Goal: Information Seeking & Learning: Learn about a topic

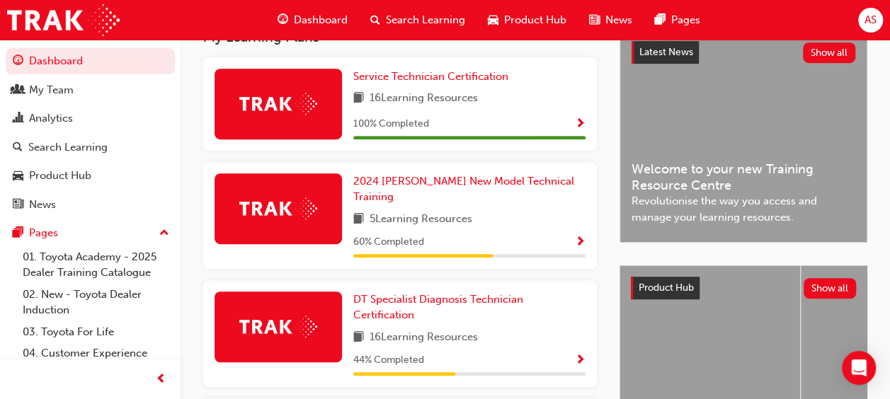
scroll to position [340, 0]
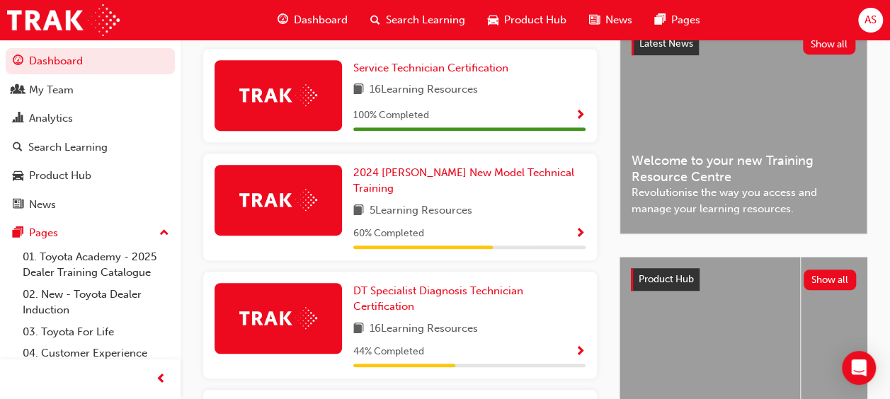
click at [580, 228] on span "Show Progress" at bounding box center [580, 234] width 11 height 13
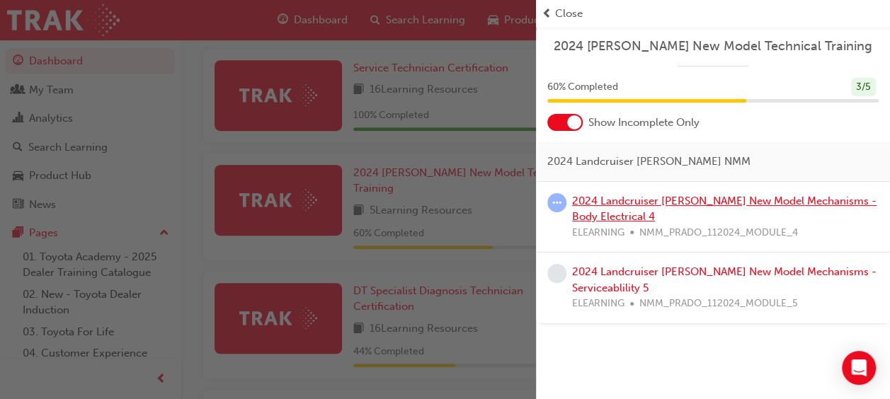
click at [668, 200] on link "2024 Landcruiser [PERSON_NAME] New Model Mechanisms - Body Electrical 4" at bounding box center [724, 209] width 304 height 29
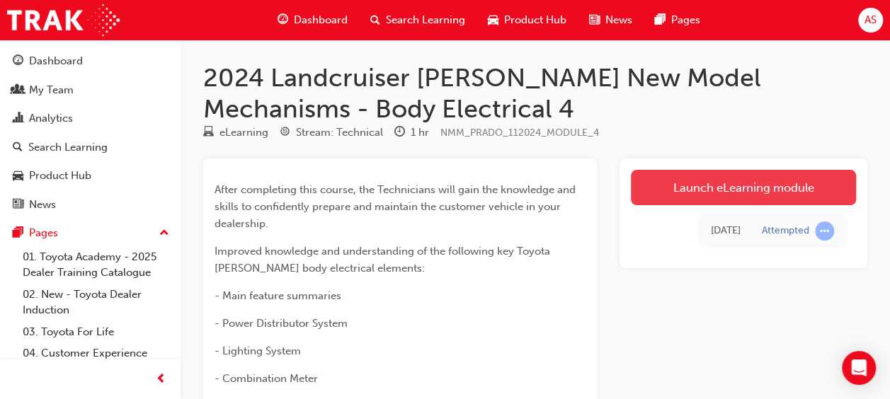
click at [750, 184] on link "Launch eLearning module" at bounding box center [743, 187] width 225 height 35
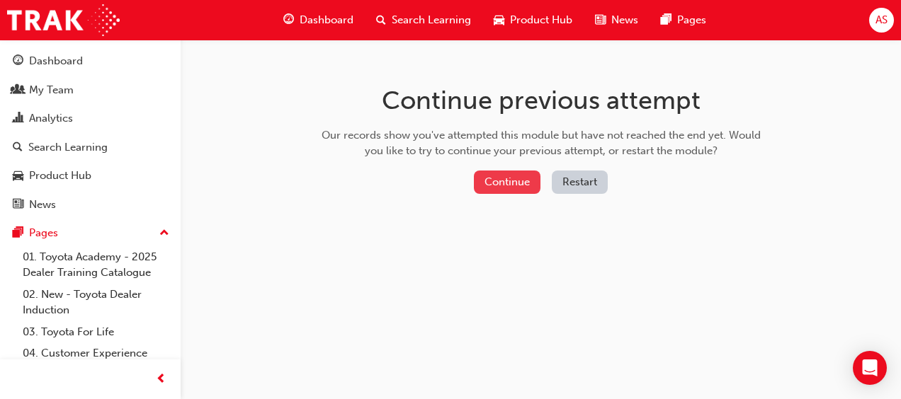
click at [503, 190] on button "Continue" at bounding box center [507, 182] width 67 height 23
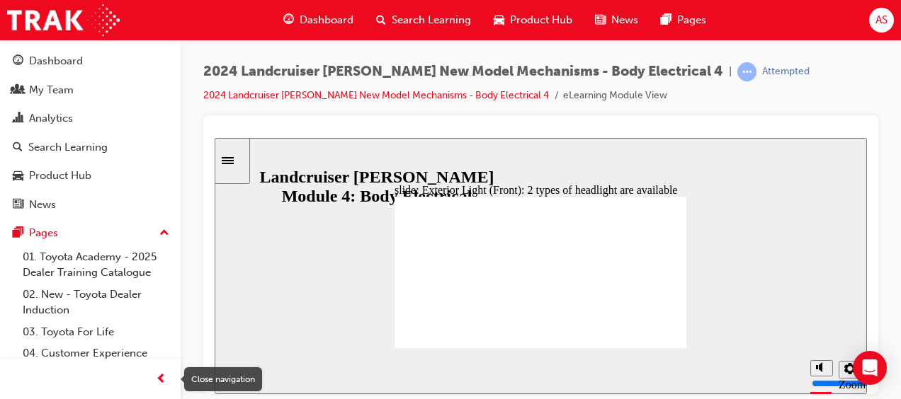
click at [158, 387] on span "prev-icon" at bounding box center [161, 380] width 11 height 18
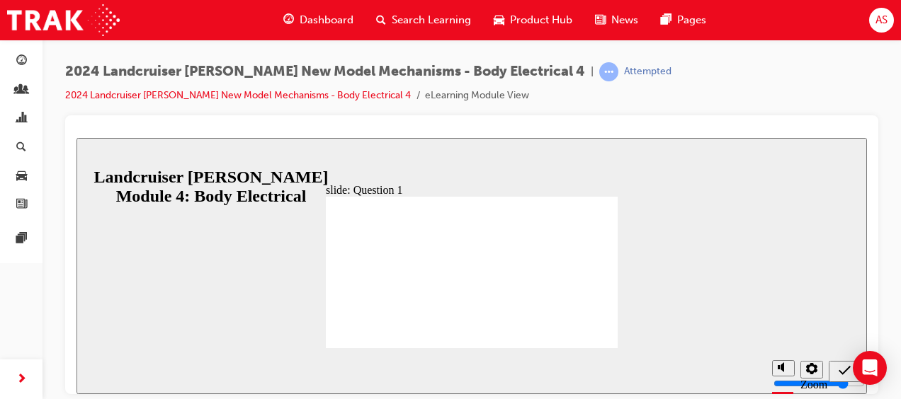
radio input "true"
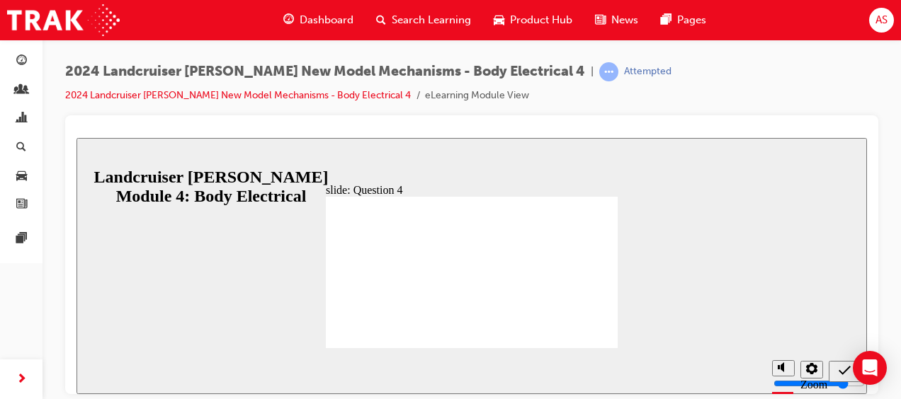
radio input "true"
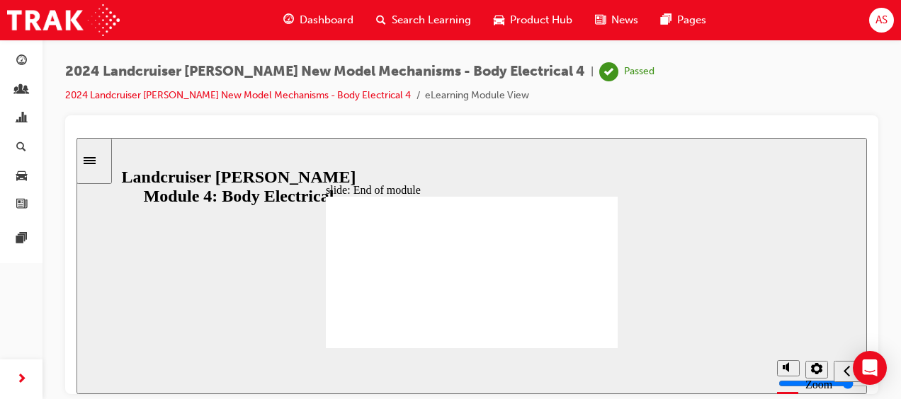
click at [319, 11] on div "Dashboard" at bounding box center [318, 20] width 93 height 29
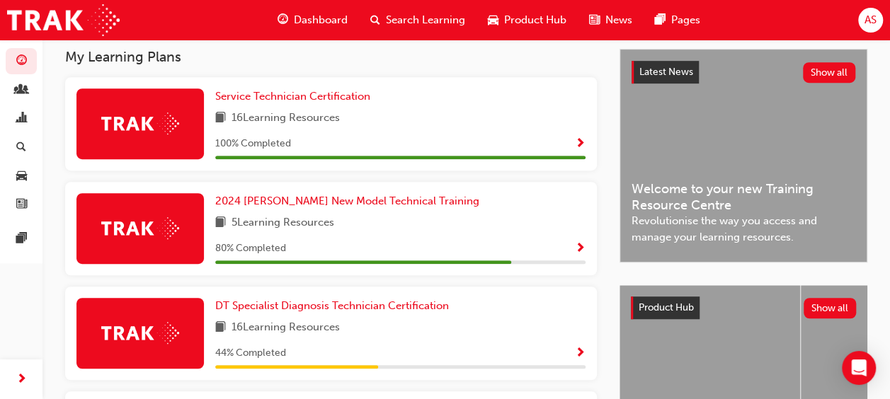
scroll to position [340, 0]
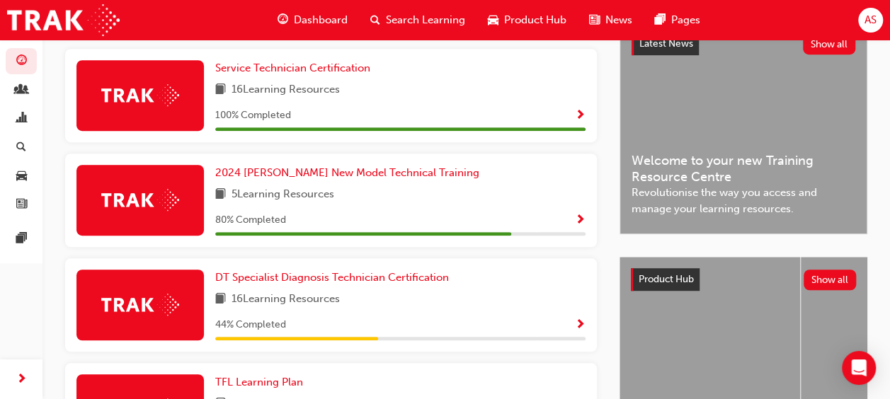
click at [580, 226] on span "Show Progress" at bounding box center [580, 221] width 11 height 13
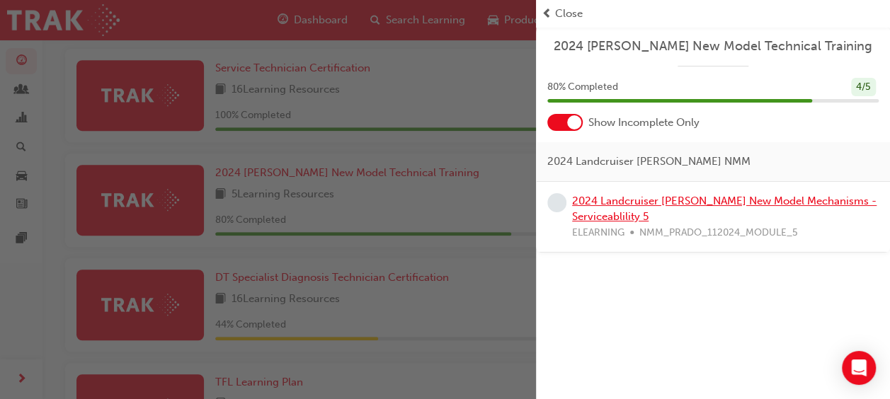
click at [621, 215] on link "2024 Landcruiser [PERSON_NAME] New Model Mechanisms - Serviceablility 5" at bounding box center [724, 209] width 304 height 29
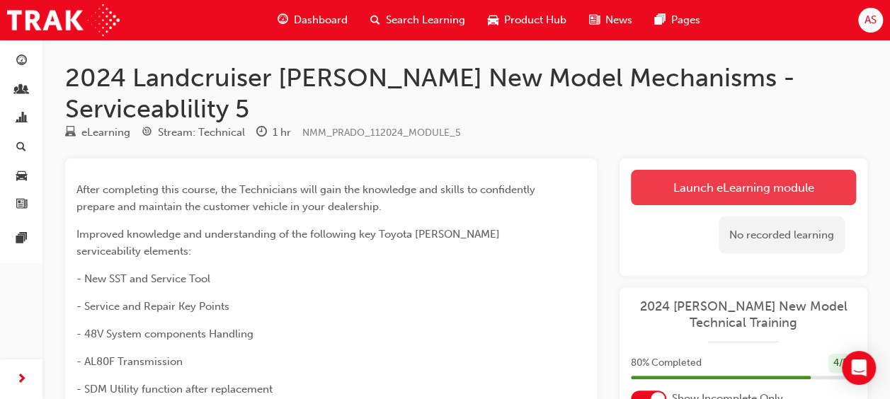
click at [714, 170] on link "Launch eLearning module" at bounding box center [743, 187] width 225 height 35
